Goal: Information Seeking & Learning: Learn about a topic

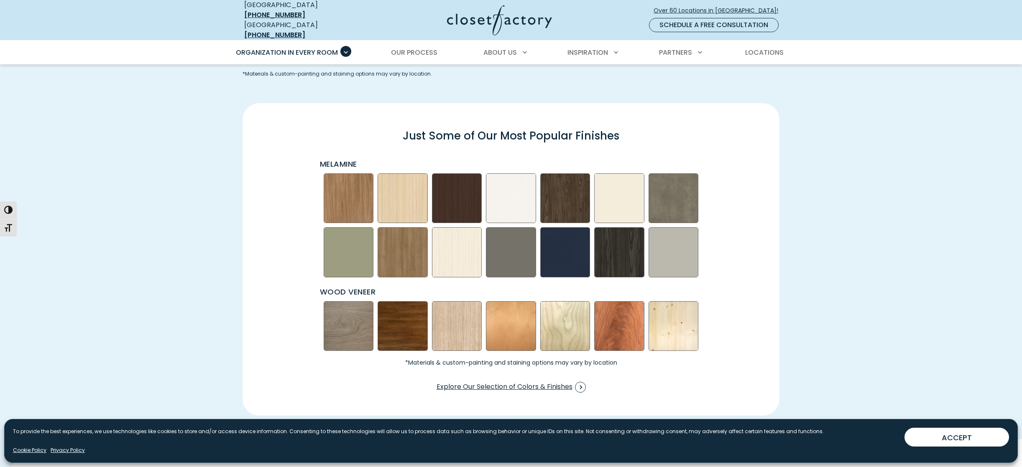
scroll to position [1161, 0]
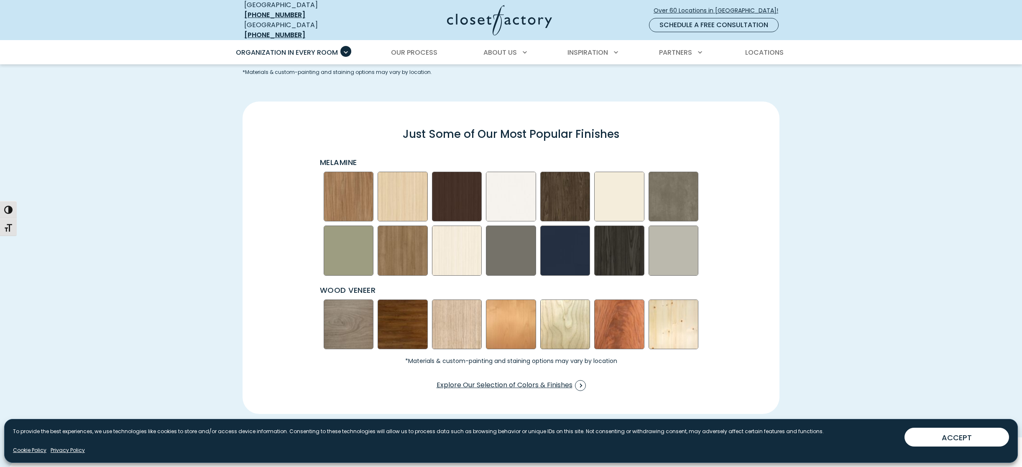
click at [413, 241] on img "Swatch Grid" at bounding box center [403, 251] width 50 height 50
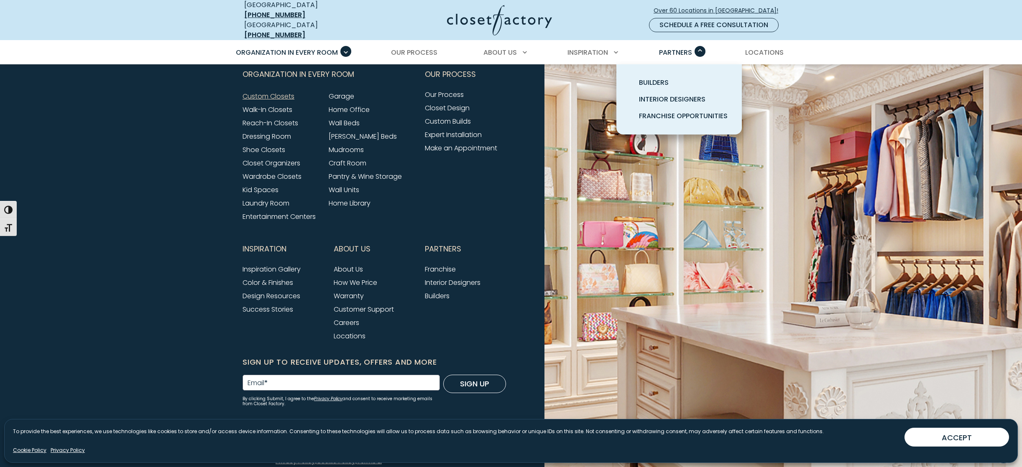
scroll to position [2636, 0]
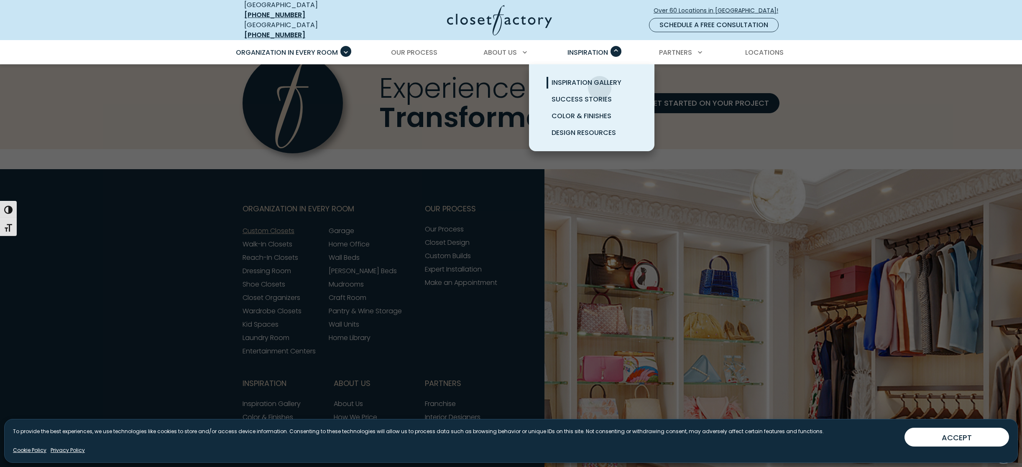
click at [600, 82] on link "Inspiration Gallery" at bounding box center [601, 82] width 125 height 17
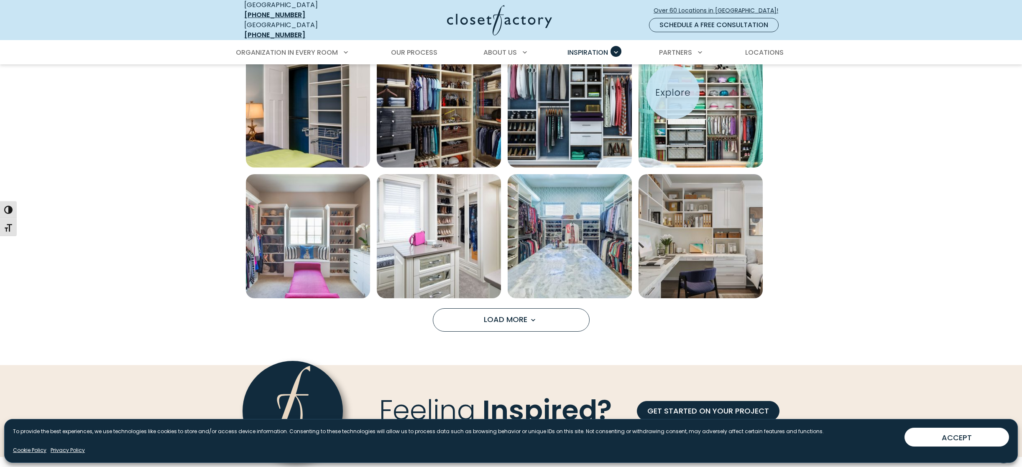
scroll to position [560, 0]
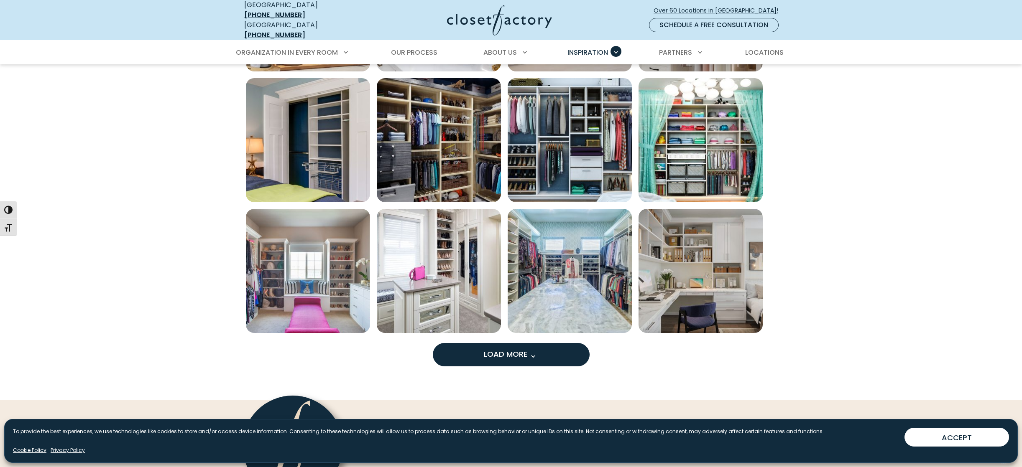
click at [534, 351] on span "Load more inspiration gallery images" at bounding box center [532, 356] width 11 height 11
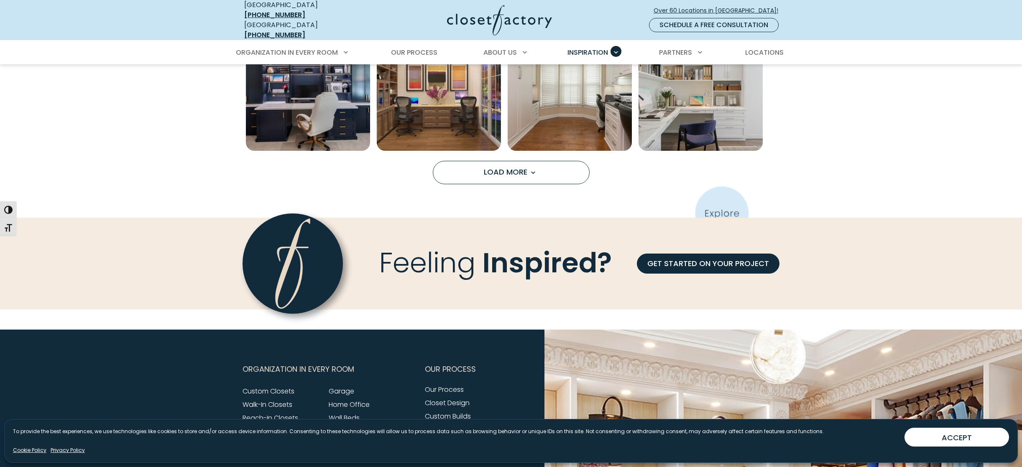
scroll to position [1271, 0]
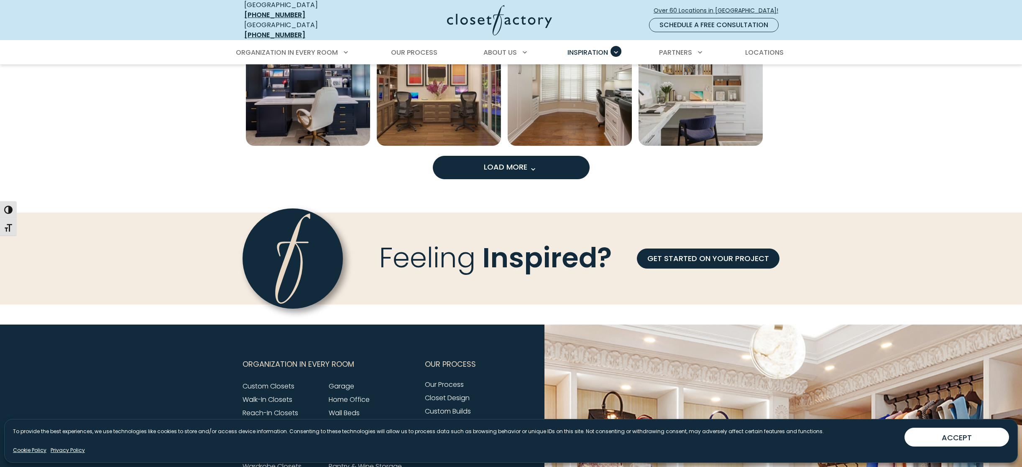
click at [516, 162] on span "Load More" at bounding box center [511, 167] width 54 height 10
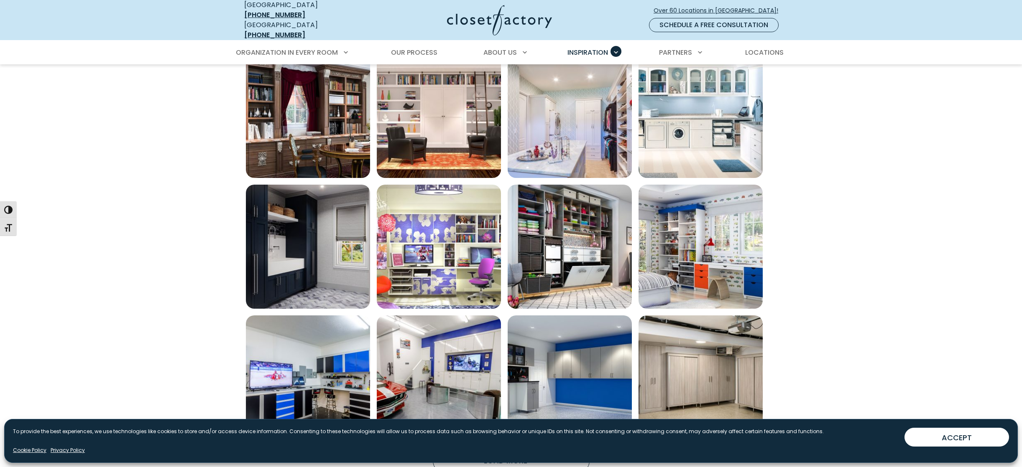
scroll to position [1612, 0]
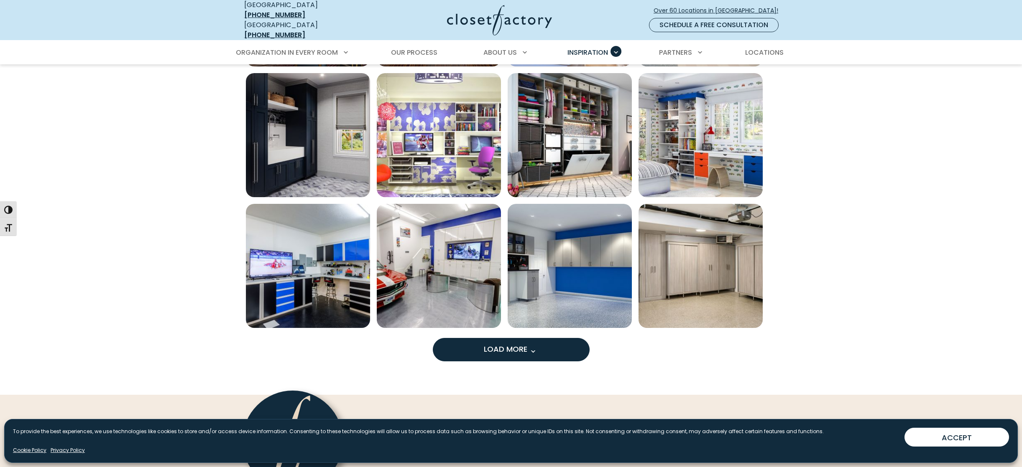
click at [515, 344] on span "Load More" at bounding box center [511, 349] width 54 height 10
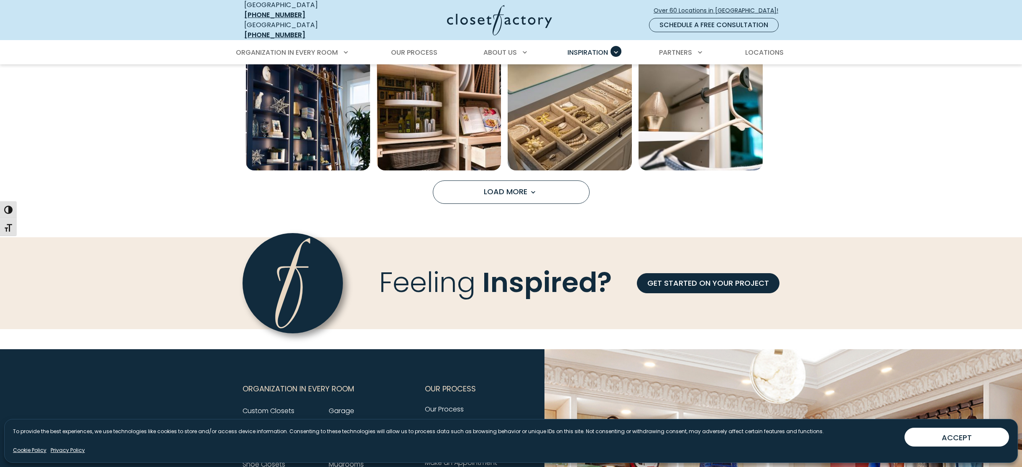
scroll to position [2323, 0]
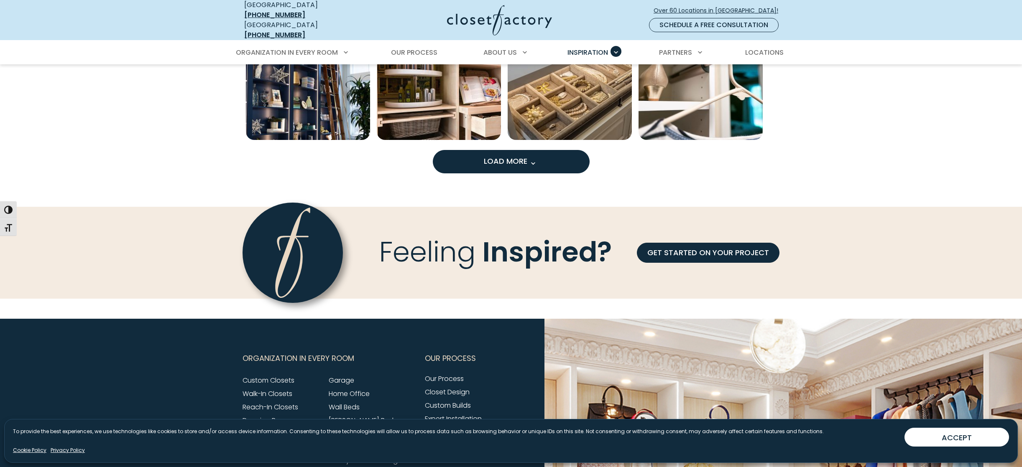
click at [535, 158] on span "Load more inspiration gallery images" at bounding box center [532, 163] width 11 height 11
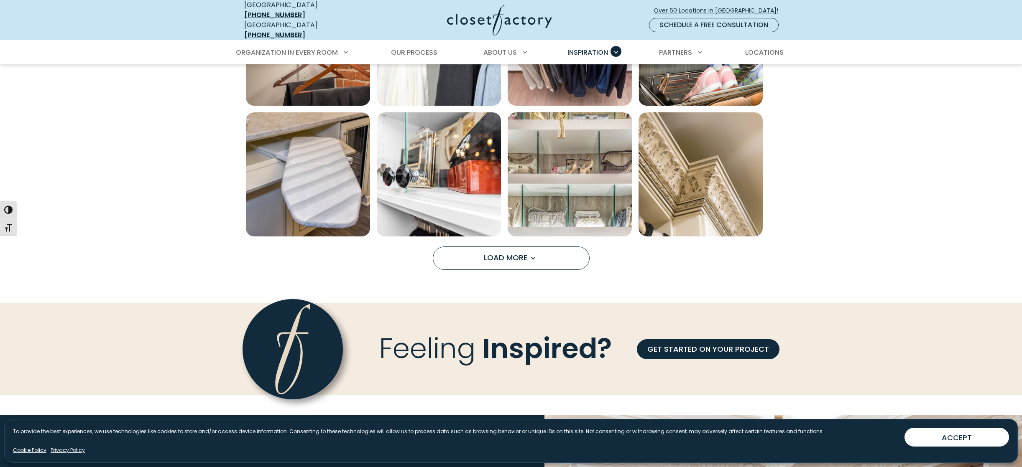
scroll to position [2751, 0]
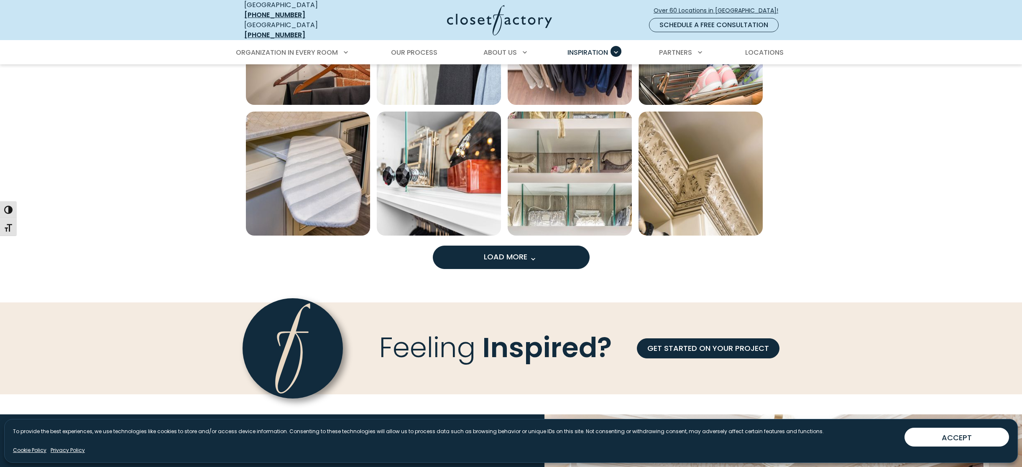
click at [531, 254] on span "Load more inspiration gallery images" at bounding box center [532, 259] width 11 height 11
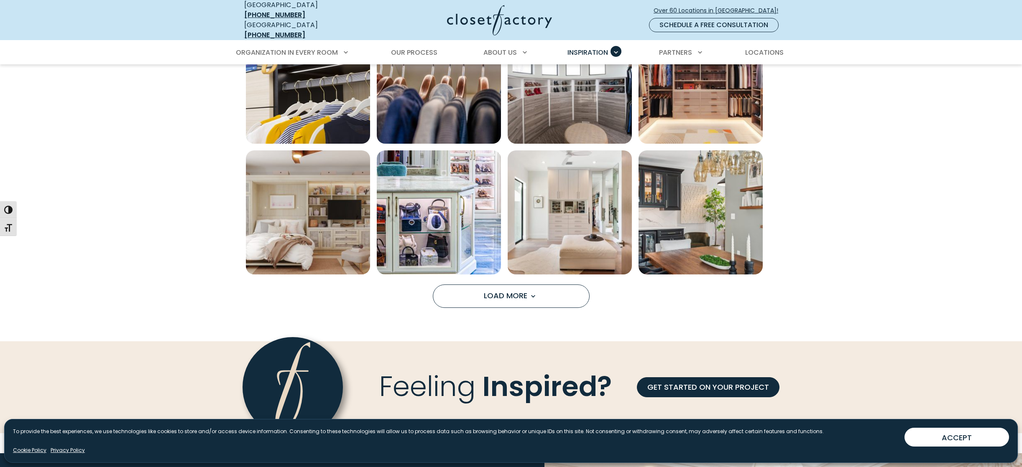
scroll to position [3236, 0]
click at [530, 293] on span "Load more inspiration gallery images" at bounding box center [532, 298] width 11 height 11
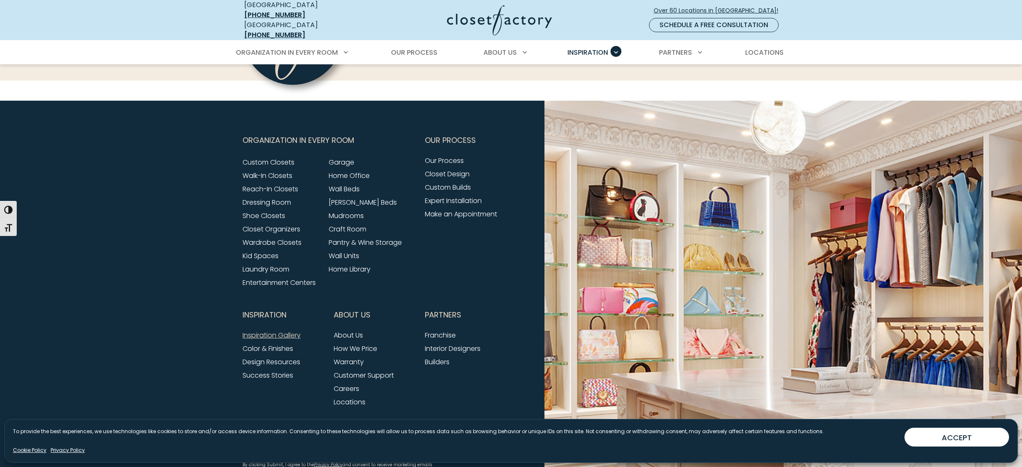
scroll to position [4115, 0]
